Goal: Information Seeking & Learning: Learn about a topic

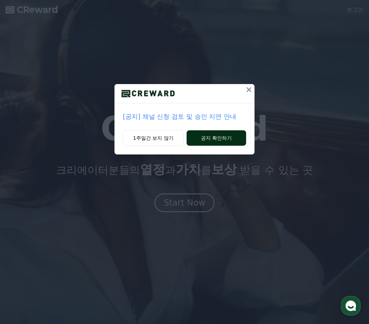
click at [219, 138] on button "공지 확인하기" at bounding box center [217, 137] width 60 height 15
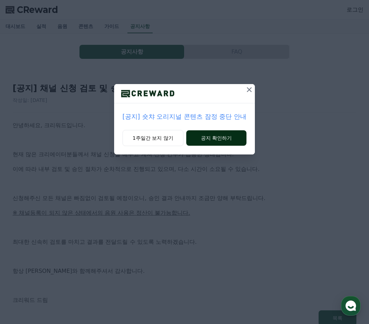
click at [221, 140] on button "공지 확인하기" at bounding box center [216, 137] width 61 height 15
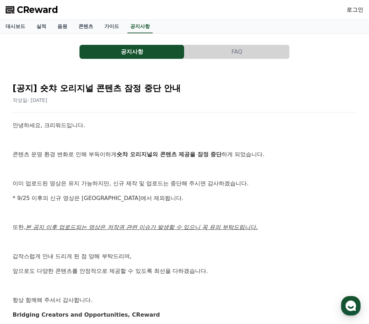
click at [141, 48] on button "공지사항" at bounding box center [132, 52] width 105 height 14
click at [143, 57] on button "공지사항" at bounding box center [132, 52] width 105 height 14
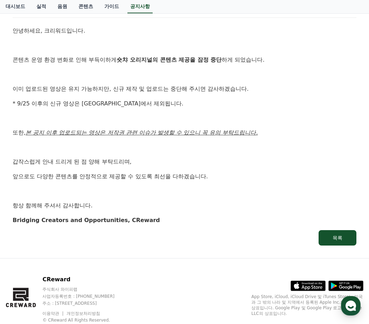
scroll to position [116, 0]
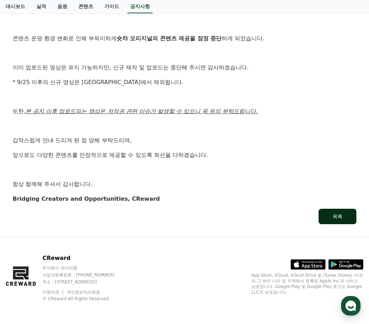
click at [339, 218] on div "목록" at bounding box center [338, 216] width 10 height 7
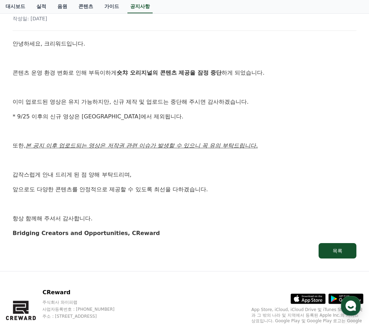
scroll to position [0, 0]
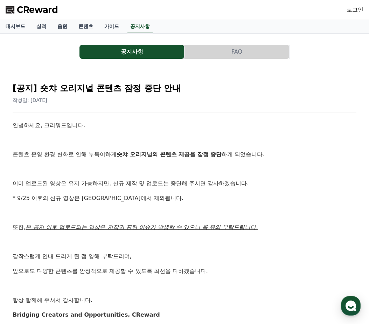
click at [220, 49] on button "FAQ" at bounding box center [237, 52] width 105 height 14
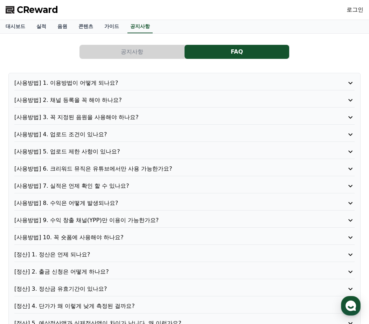
click at [155, 48] on button "공지사항" at bounding box center [132, 52] width 105 height 14
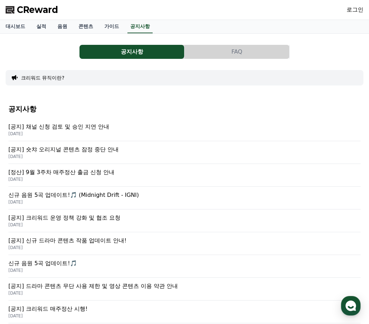
click at [79, 225] on p "[DATE]" at bounding box center [184, 225] width 352 height 6
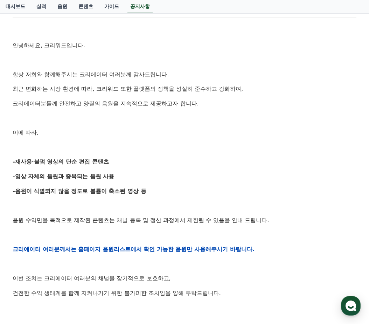
scroll to position [33, 0]
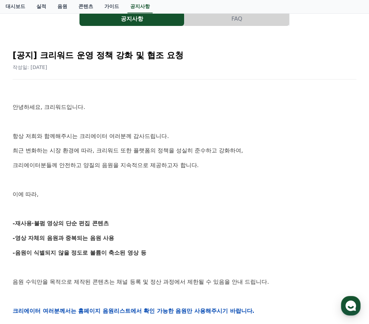
click at [236, 15] on button "FAQ" at bounding box center [237, 19] width 105 height 14
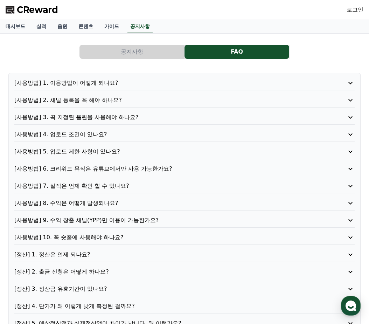
click at [110, 218] on p "[사용방법] 9. 수익 창출 채널(YPP)만 이용이 가능한가요?" at bounding box center [170, 220] width 313 height 8
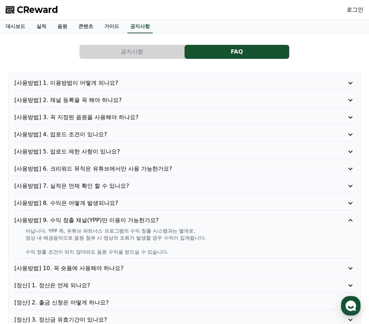
click at [87, 217] on p "[사용방법] 9. 수익 창출 채널(YPP)만 이용이 가능한가요?" at bounding box center [170, 220] width 313 height 8
click at [83, 208] on div "[사용방법] 8. 수익은 어떻게 발생되나요?" at bounding box center [184, 205] width 341 height 12
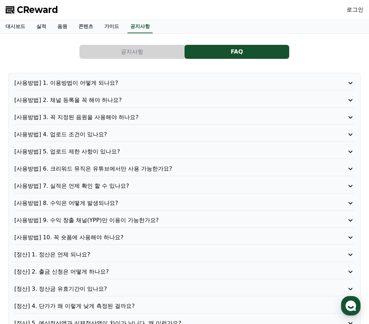
click at [81, 207] on p "[사용방법] 8. 수익은 어떻게 발생되나요?" at bounding box center [170, 203] width 313 height 8
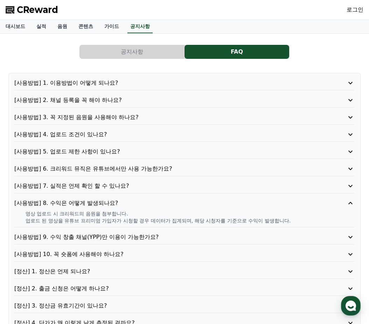
click at [87, 182] on p "[사용방법] 7. 실적은 언제 확인 할 수 있나요?" at bounding box center [170, 186] width 313 height 8
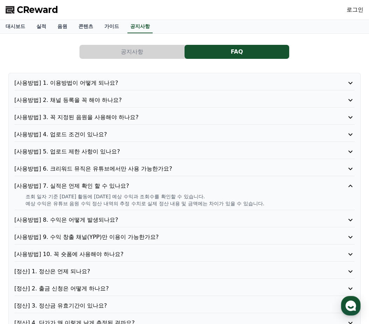
click at [83, 171] on p "[사용방법] 6. 크리워드 뮤직은 유튜브에서만 사용 가능한가요?" at bounding box center [170, 169] width 313 height 8
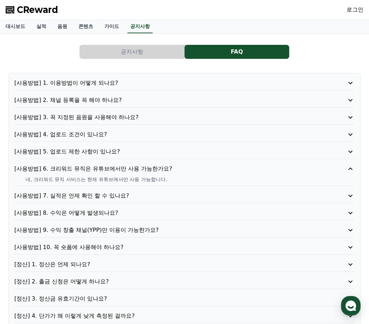
click at [72, 152] on p "[사용방법] 5. 업로드 제한 사항이 있나요?" at bounding box center [170, 152] width 313 height 8
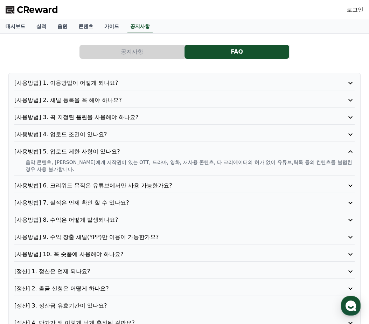
click at [143, 161] on p "음악 콘텐츠, [PERSON_NAME]에게 저작권이 있는 OTT, 드라마, 영화, 재사용 콘텐츠, 타 크리에이터의 허가 없이 유튜브,틱톡 등의…" at bounding box center [190, 166] width 329 height 14
click at [153, 162] on p "음악 콘텐츠, [PERSON_NAME]에게 저작권이 있는 OTT, 드라마, 영화, 재사용 콘텐츠, 타 크리에이터의 허가 없이 유튜브,틱톡 등의…" at bounding box center [190, 166] width 329 height 14
click at [124, 52] on button "공지사항" at bounding box center [132, 52] width 105 height 14
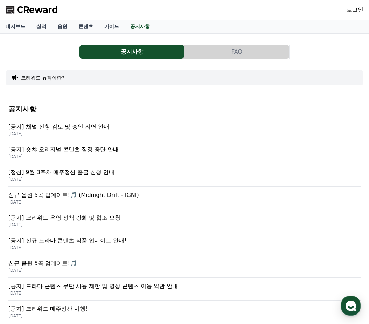
click at [113, 137] on div "[공지] 채널 신청 검토 및 승인 지연 안내 [DATE]" at bounding box center [184, 129] width 352 height 23
click at [71, 221] on p "[공지] 크리워드 운영 정책 강화 및 협조 요청" at bounding box center [184, 218] width 352 height 8
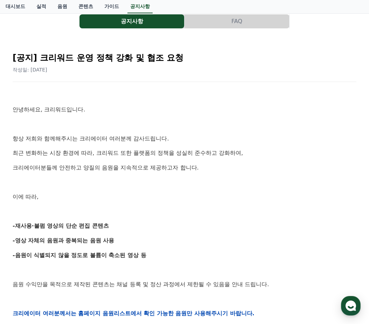
scroll to position [33, 0]
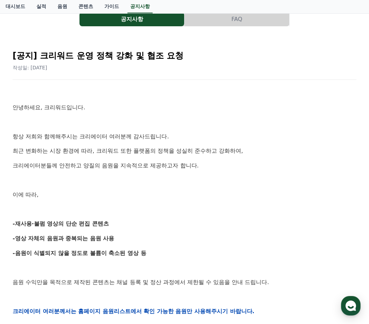
click at [68, 226] on strong "-재사용·불펌 영상의 단순 편집 콘텐츠" at bounding box center [61, 223] width 96 height 7
click at [111, 221] on p "-재사용·불펌 영상의 단순 편집 콘텐츠" at bounding box center [185, 223] width 344 height 9
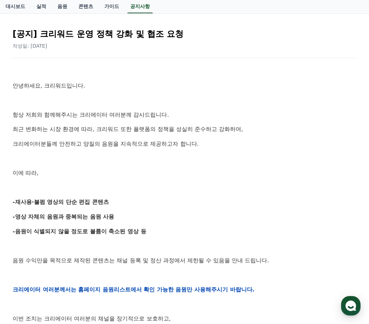
scroll to position [58, 0]
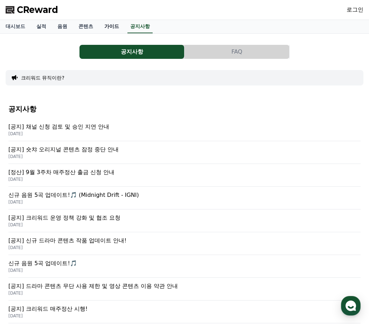
click at [106, 28] on link "가이드" at bounding box center [112, 26] width 26 height 13
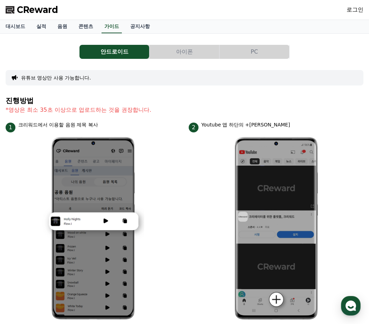
click at [189, 55] on button "아이폰" at bounding box center [185, 52] width 70 height 14
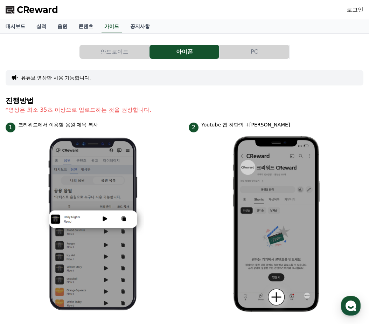
click at [155, 20] on div "대시보드 실적 음원 콘텐츠 가이드 공지사항" at bounding box center [184, 26] width 369 height 13
click at [137, 21] on link "공지사항" at bounding box center [140, 26] width 31 height 13
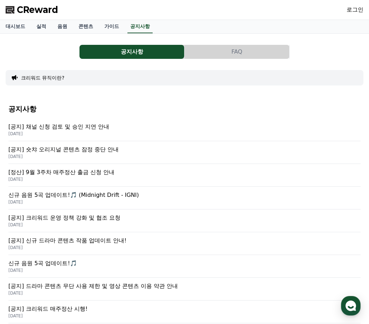
click at [217, 61] on div "공지사항 FAQ 크리워드 뮤직이란? 공지사항 [공지] 채널 신청 검토 및 승인 지연 안내 [DATE] [공지] 숏챠 오리지널 콘텐츠 잠정 중단…" at bounding box center [185, 253] width 358 height 429
click at [209, 50] on button "FAQ" at bounding box center [237, 52] width 105 height 14
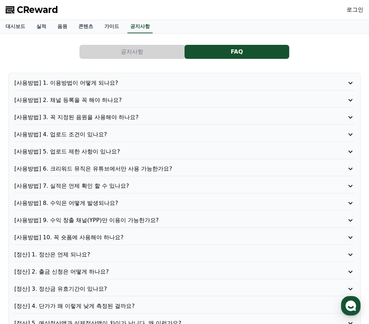
click at [83, 100] on p "[사용방법] 2. 채널 등록을 꼭 해야 하나요?" at bounding box center [170, 100] width 313 height 8
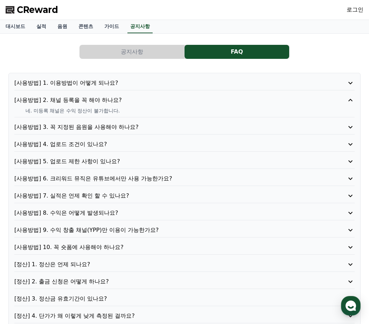
click at [71, 281] on p "[정산] 2. 출금 신청은 어떻게 하나요?" at bounding box center [170, 281] width 313 height 8
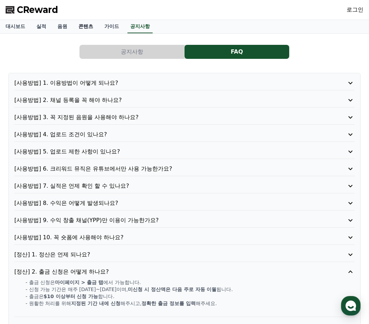
click at [84, 26] on link "콘텐츠" at bounding box center [86, 26] width 26 height 13
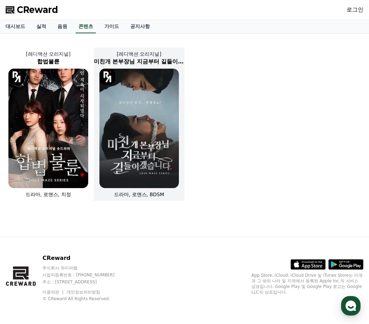
click at [128, 115] on img at bounding box center [140, 128] width 80 height 119
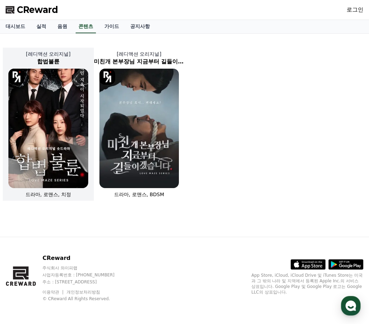
click at [54, 74] on img at bounding box center [48, 128] width 80 height 119
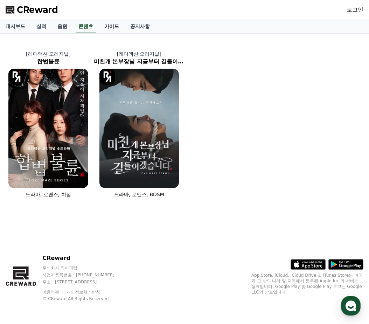
click at [109, 28] on link "가이드" at bounding box center [112, 26] width 26 height 13
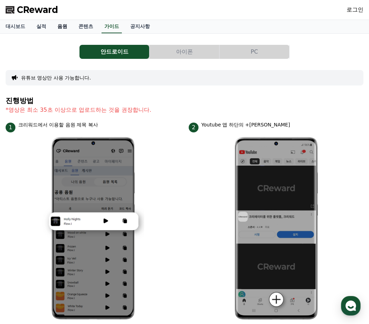
click at [53, 25] on link "음원" at bounding box center [62, 26] width 21 height 13
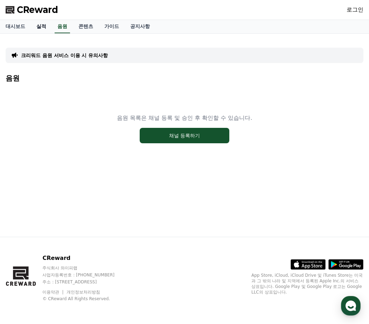
click at [40, 25] on link "실적" at bounding box center [41, 26] width 21 height 13
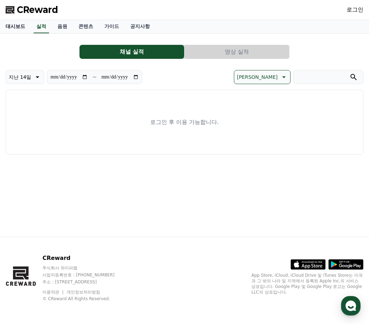
click at [19, 22] on link "대시보드" at bounding box center [15, 26] width 31 height 13
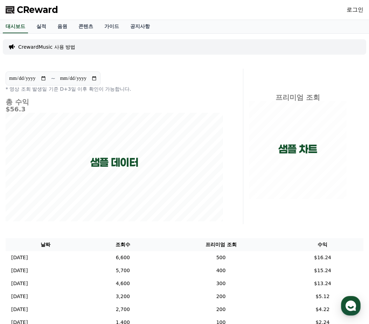
click at [48, 13] on span "CReward" at bounding box center [37, 9] width 41 height 11
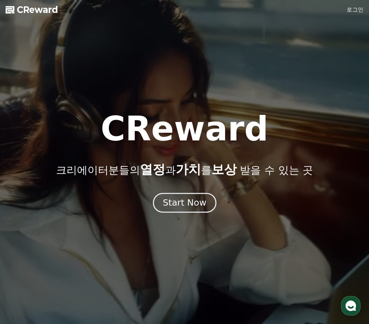
click at [173, 198] on div "Start Now" at bounding box center [184, 203] width 43 height 12
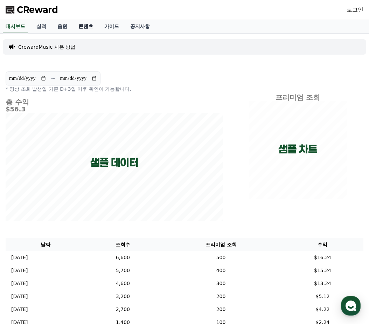
click at [76, 27] on link "콘텐츠" at bounding box center [86, 26] width 26 height 13
